Goal: Navigation & Orientation: Find specific page/section

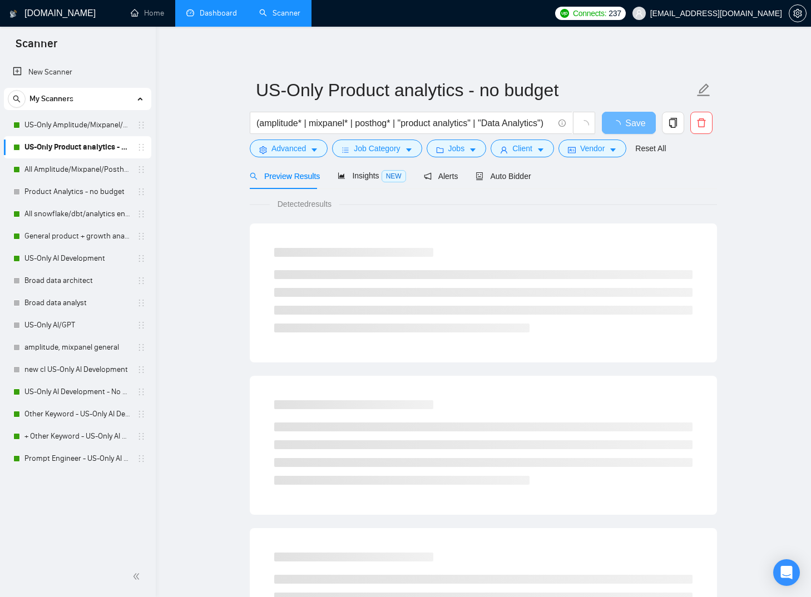
click at [198, 11] on link "Dashboard" at bounding box center [211, 12] width 51 height 9
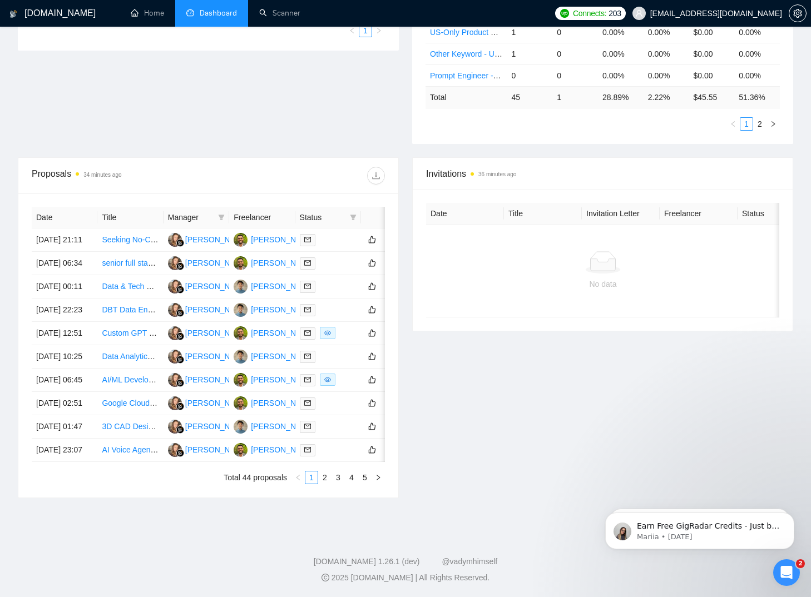
scroll to position [0, 36]
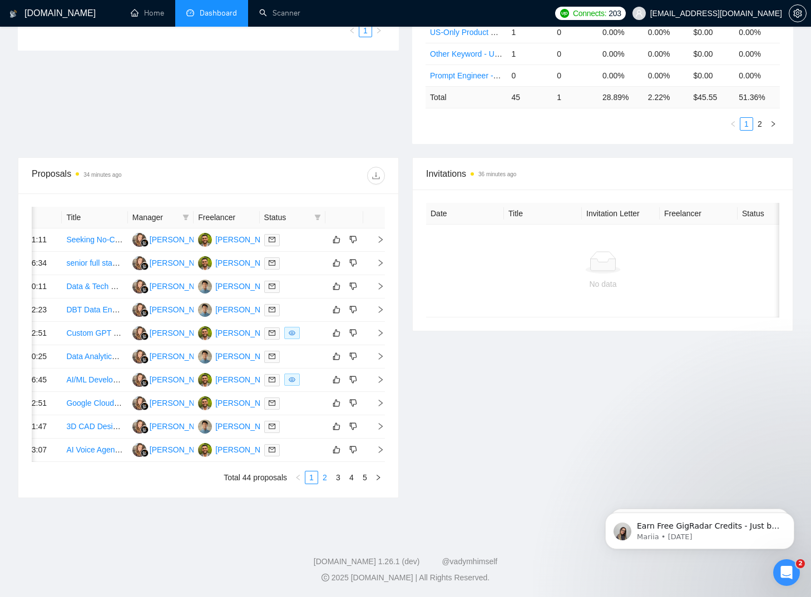
click at [328, 475] on link "2" at bounding box center [325, 477] width 12 height 12
click at [339, 480] on link "3" at bounding box center [338, 477] width 12 height 12
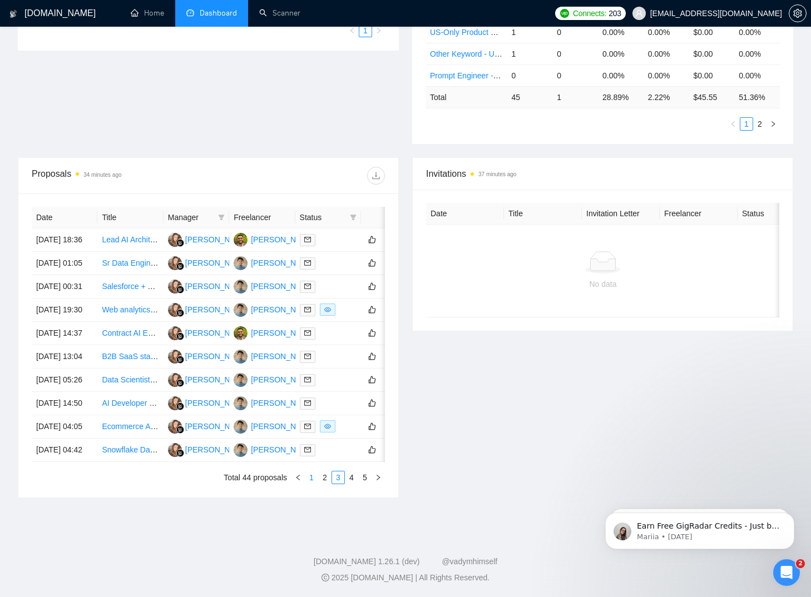
click at [315, 481] on link "1" at bounding box center [311, 477] width 12 height 12
